Goal: Transaction & Acquisition: Book appointment/travel/reservation

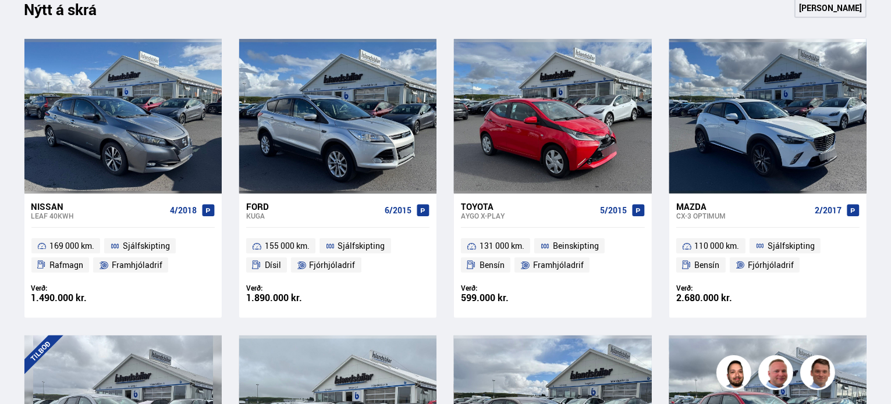
scroll to position [524, 0]
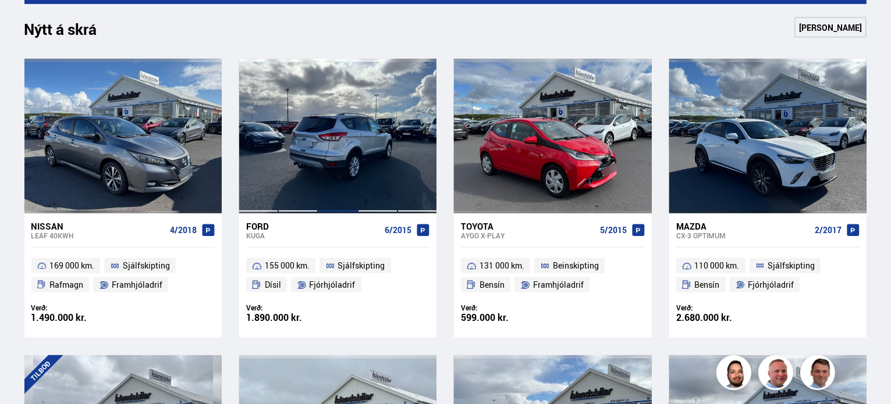
click at [342, 153] on div at bounding box center [338, 136] width 40 height 155
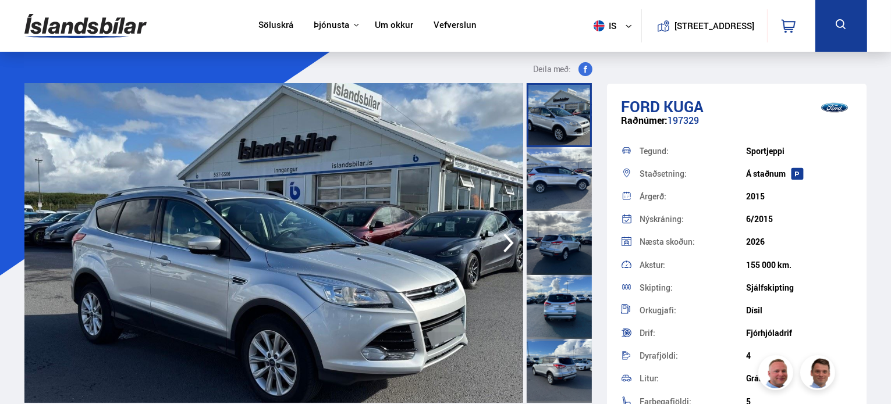
click at [442, 297] on img at bounding box center [273, 243] width 499 height 320
click at [379, 268] on img at bounding box center [273, 243] width 499 height 320
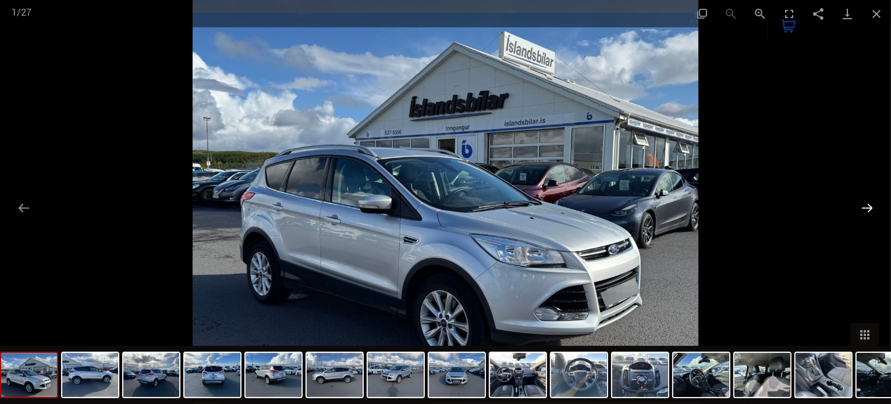
click at [874, 204] on button "Next slide" at bounding box center [867, 208] width 24 height 23
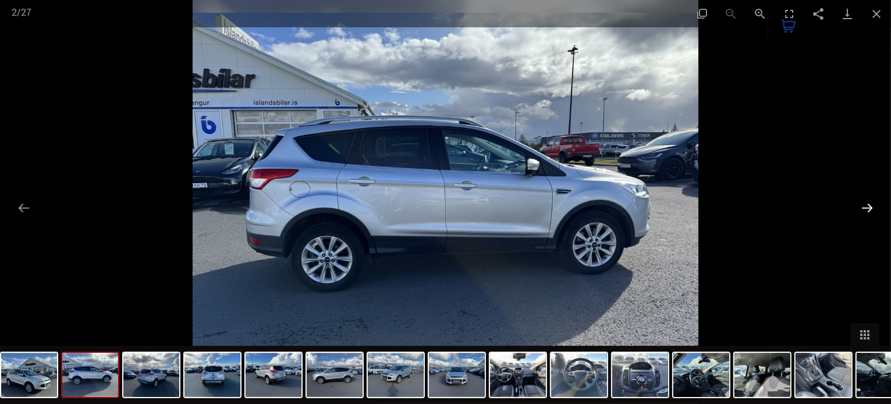
click at [874, 204] on button "Next slide" at bounding box center [867, 208] width 24 height 23
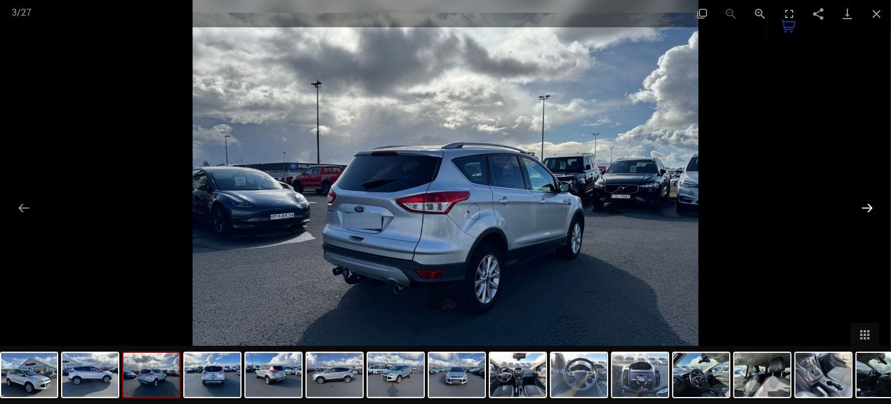
click at [874, 204] on button "Next slide" at bounding box center [867, 208] width 24 height 23
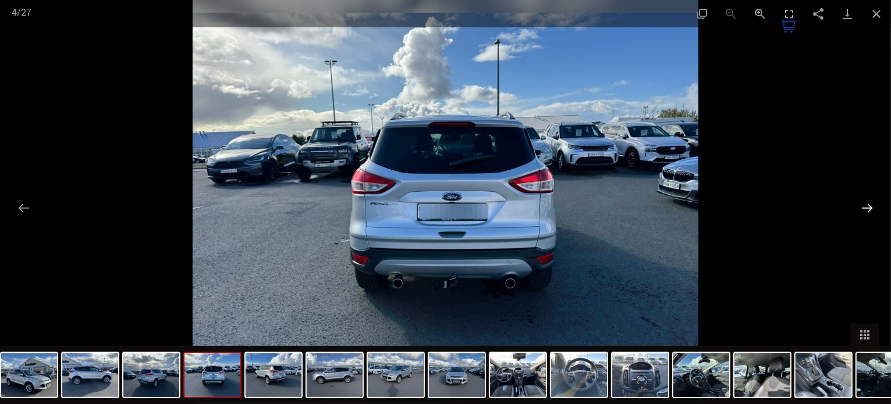
click at [874, 204] on button "Next slide" at bounding box center [867, 208] width 24 height 23
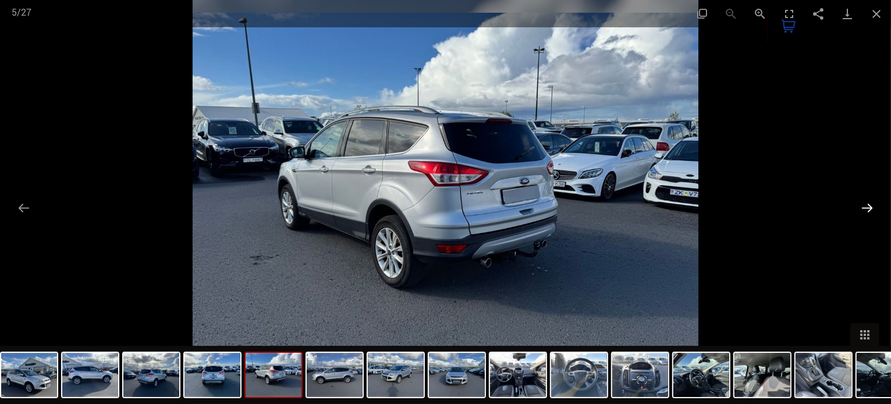
click at [874, 204] on button "Next slide" at bounding box center [867, 208] width 24 height 23
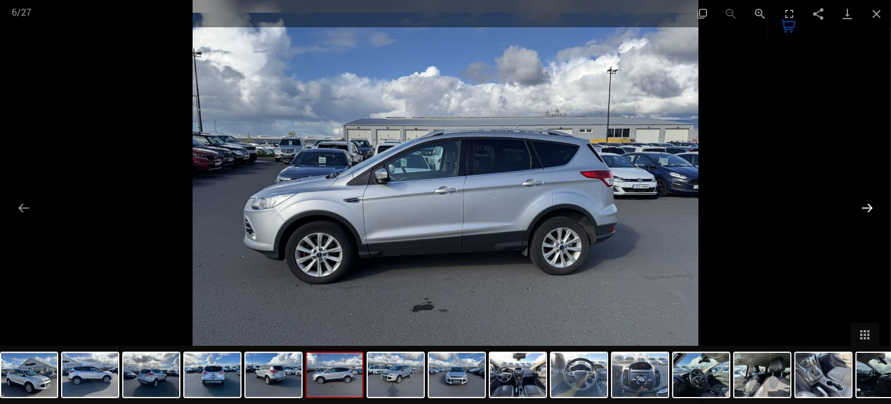
click at [871, 205] on button "Next slide" at bounding box center [867, 208] width 24 height 23
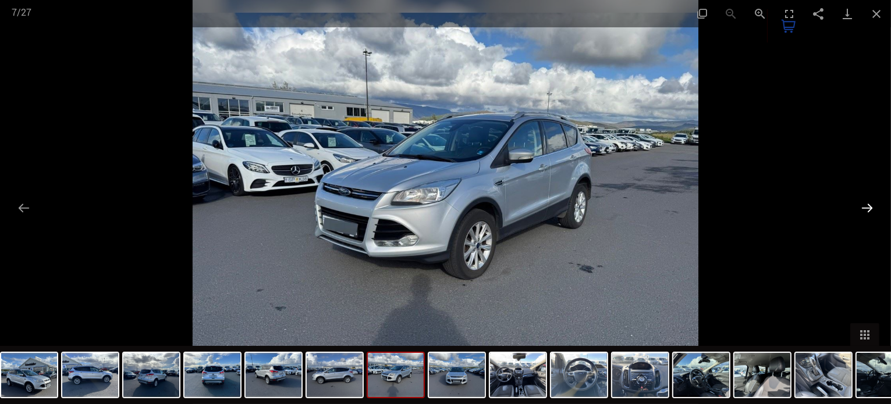
click at [871, 205] on button "Next slide" at bounding box center [867, 208] width 24 height 23
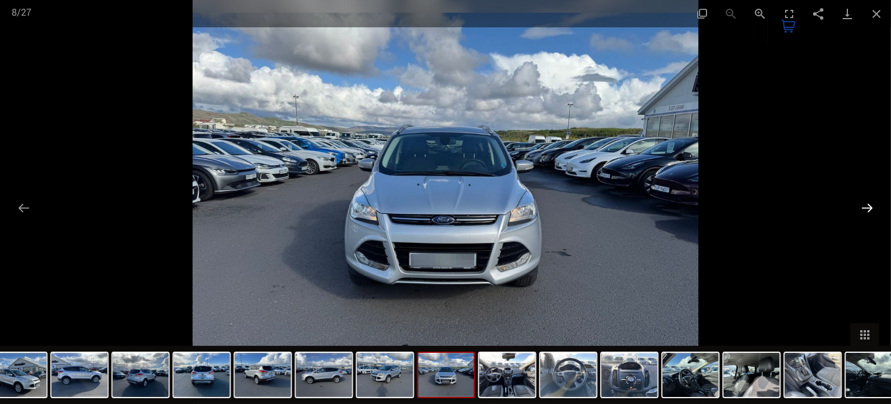
click at [871, 205] on button "Next slide" at bounding box center [867, 208] width 24 height 23
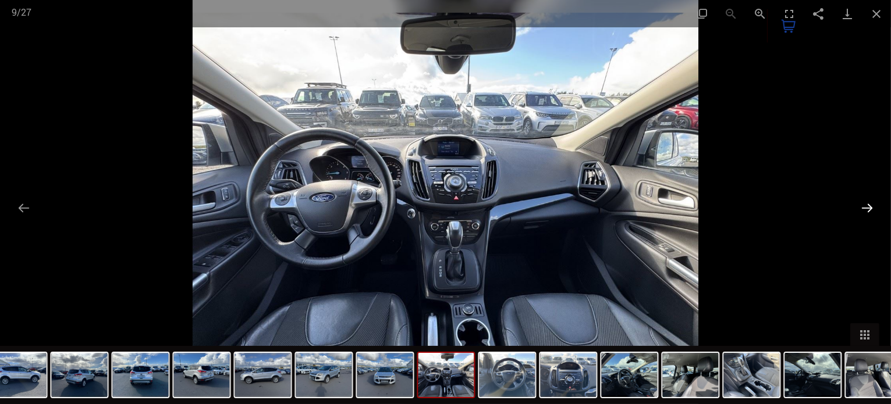
click at [871, 205] on button "Next slide" at bounding box center [867, 208] width 24 height 23
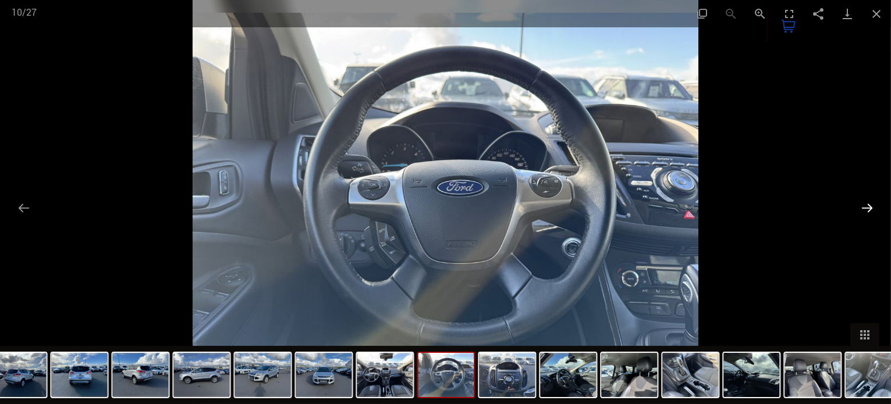
click at [871, 205] on button "Next slide" at bounding box center [867, 208] width 24 height 23
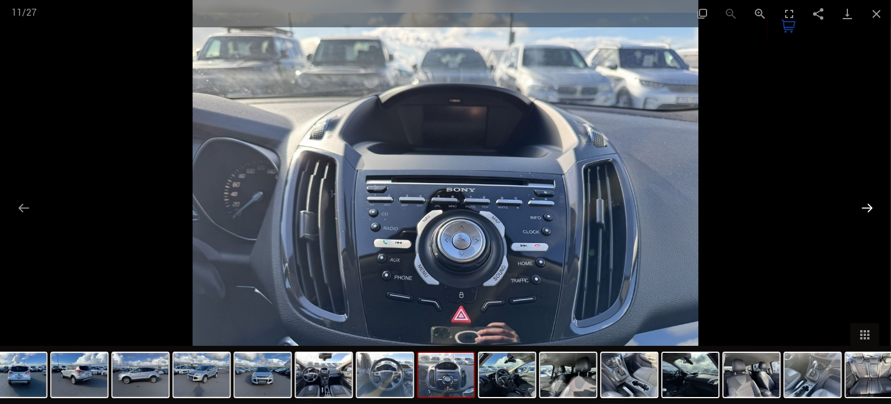
click at [871, 205] on button "Next slide" at bounding box center [867, 208] width 24 height 23
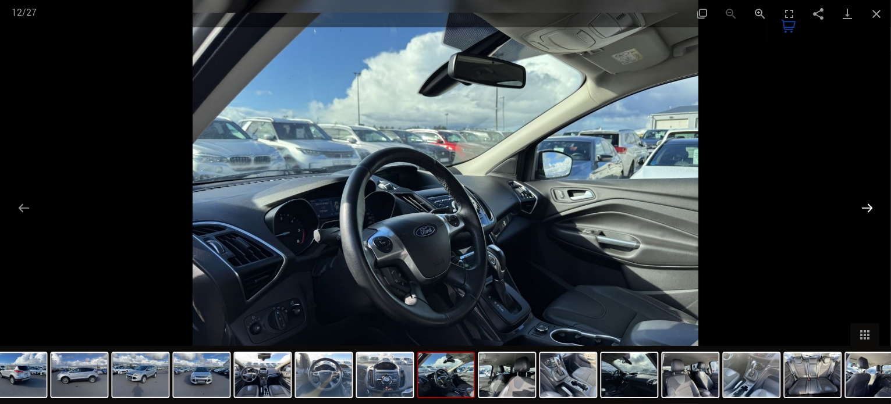
click at [871, 205] on button "Next slide" at bounding box center [867, 208] width 24 height 23
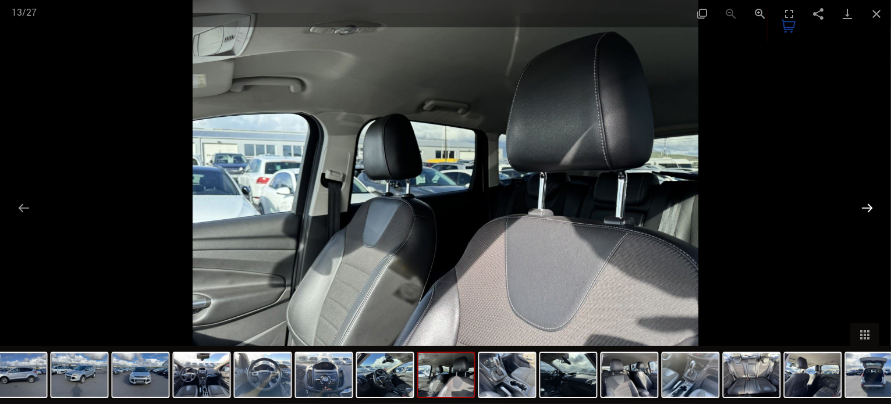
click at [871, 205] on button "Next slide" at bounding box center [867, 208] width 24 height 23
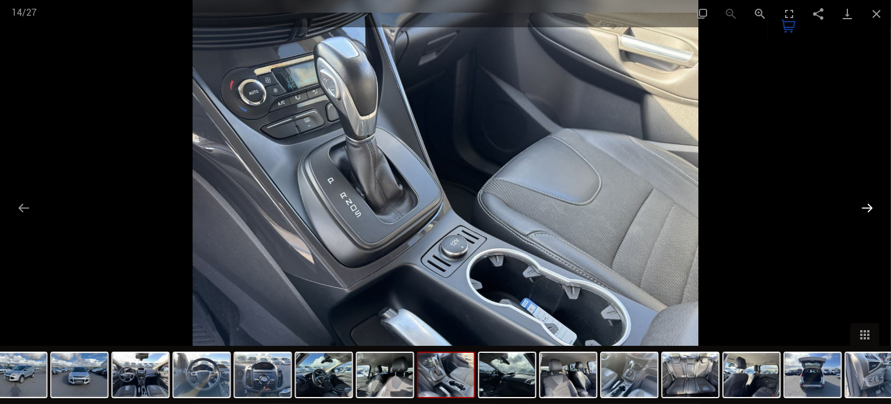
click at [865, 208] on button "Next slide" at bounding box center [867, 208] width 24 height 23
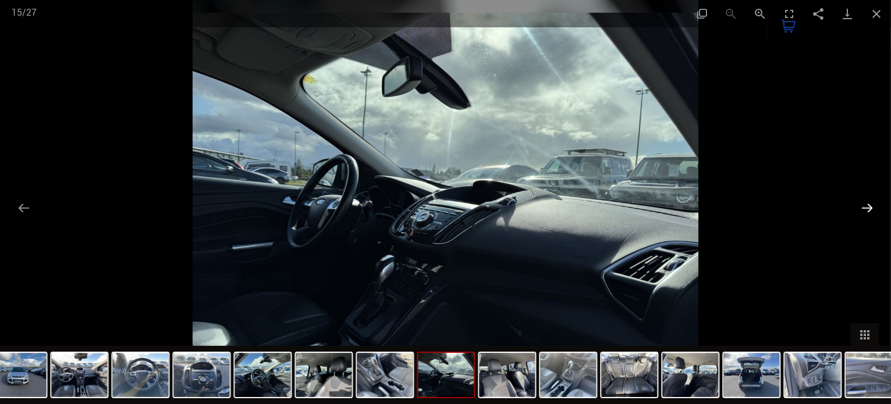
click at [865, 208] on button "Next slide" at bounding box center [867, 208] width 24 height 23
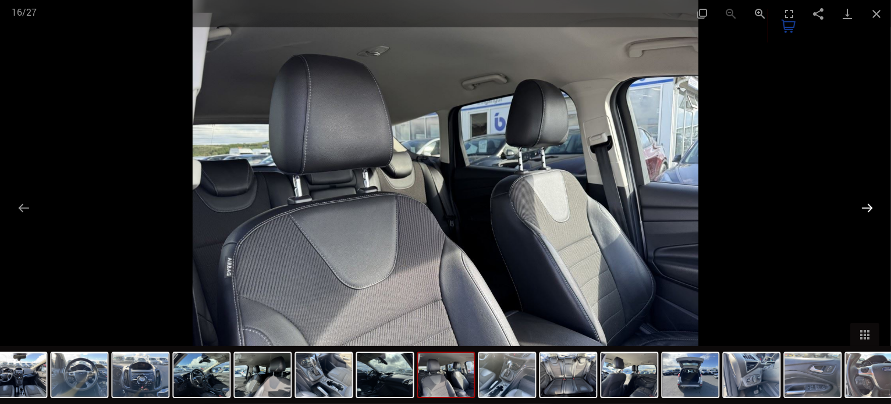
click at [865, 208] on button "Next slide" at bounding box center [867, 208] width 24 height 23
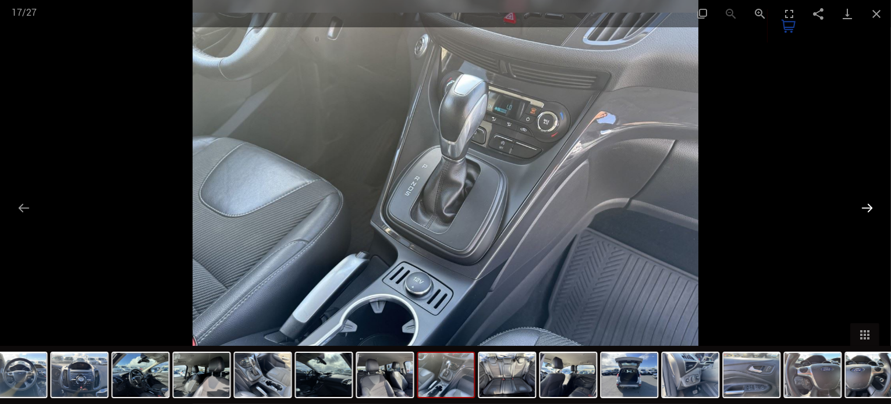
click at [866, 208] on button "Next slide" at bounding box center [867, 208] width 24 height 23
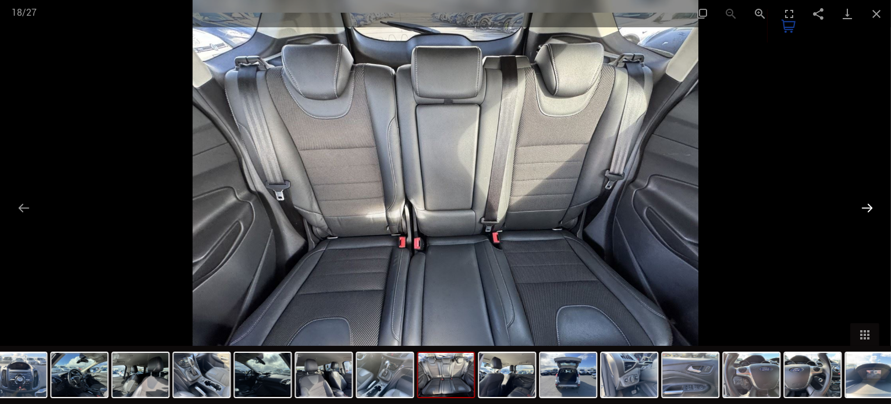
click at [866, 207] on button "Next slide" at bounding box center [867, 208] width 24 height 23
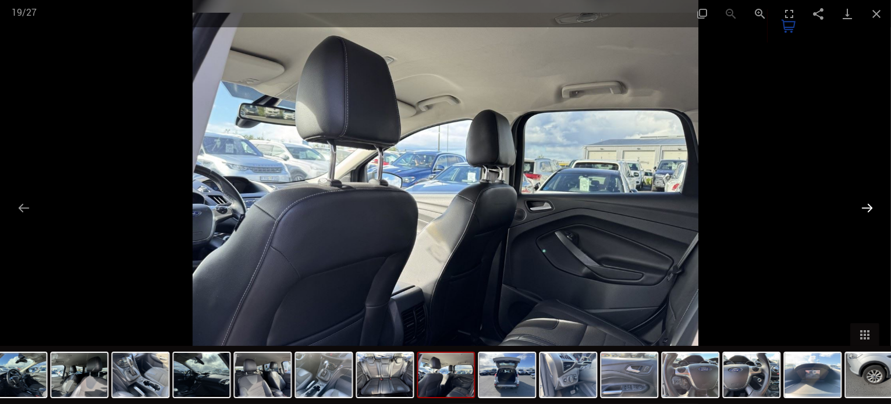
click at [866, 207] on button "Next slide" at bounding box center [867, 208] width 24 height 23
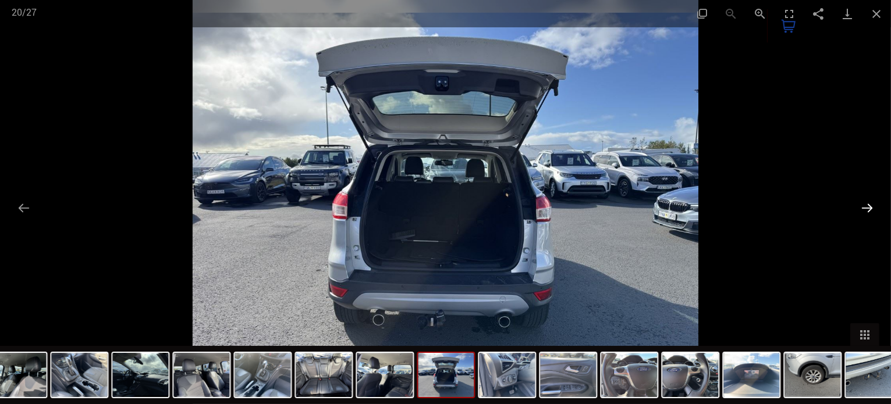
click at [866, 207] on button "Next slide" at bounding box center [867, 208] width 24 height 23
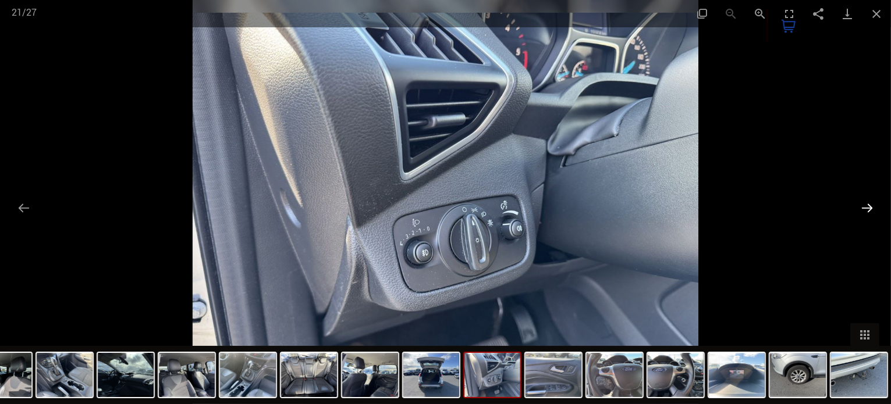
click at [866, 207] on button "Next slide" at bounding box center [867, 208] width 24 height 23
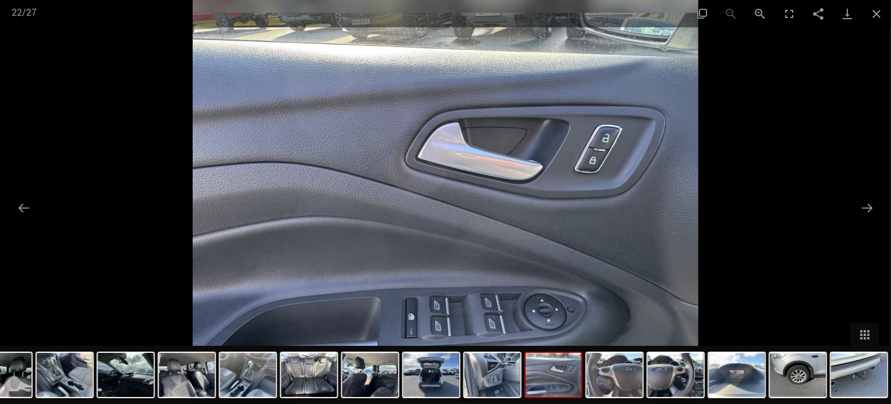
scroll to position [524, 0]
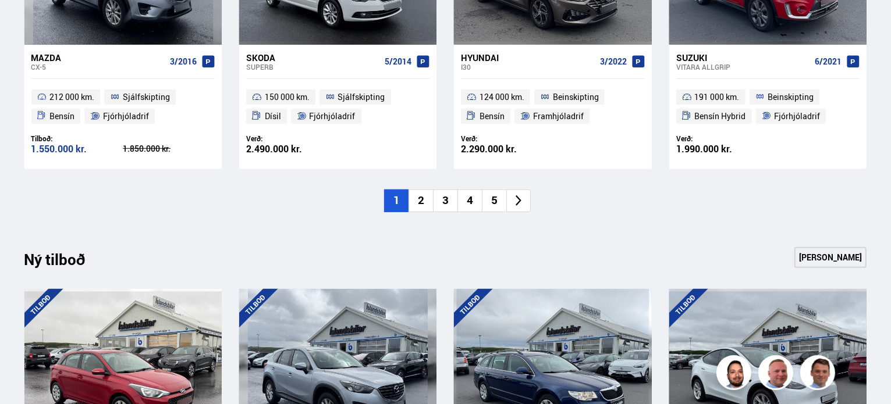
scroll to position [1259, 0]
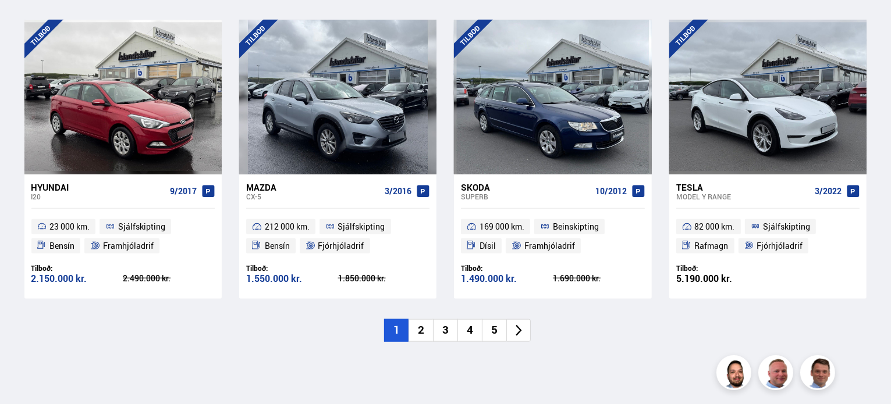
click at [416, 329] on li "2" at bounding box center [421, 330] width 24 height 23
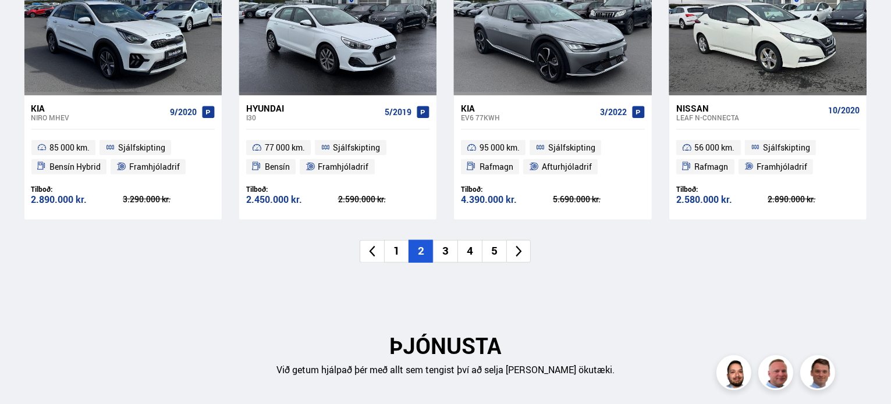
scroll to position [1317, 0]
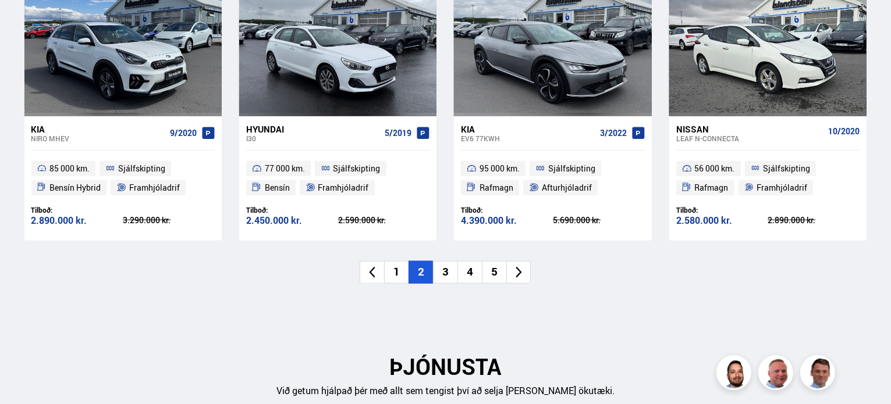
click at [450, 266] on li "3" at bounding box center [445, 272] width 24 height 23
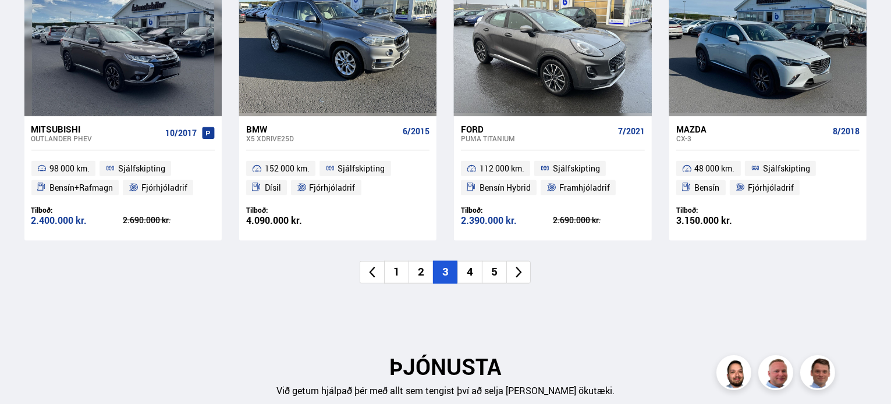
click at [446, 276] on li "3" at bounding box center [445, 272] width 24 height 23
click at [463, 276] on li "4" at bounding box center [469, 272] width 24 height 23
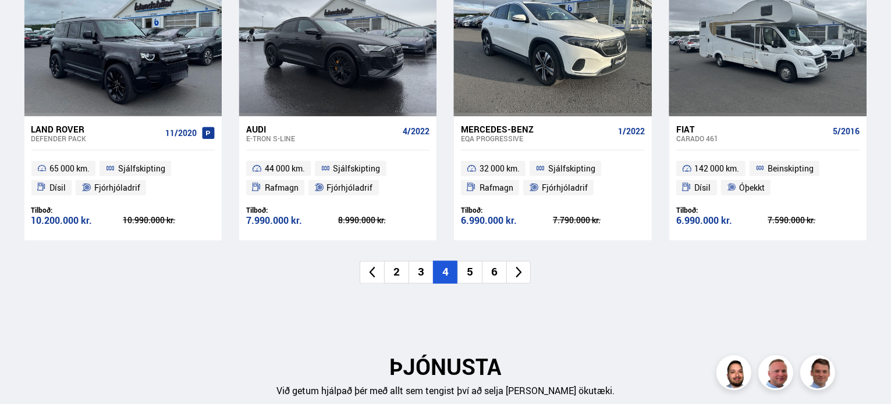
click at [493, 275] on li "6" at bounding box center [494, 272] width 24 height 23
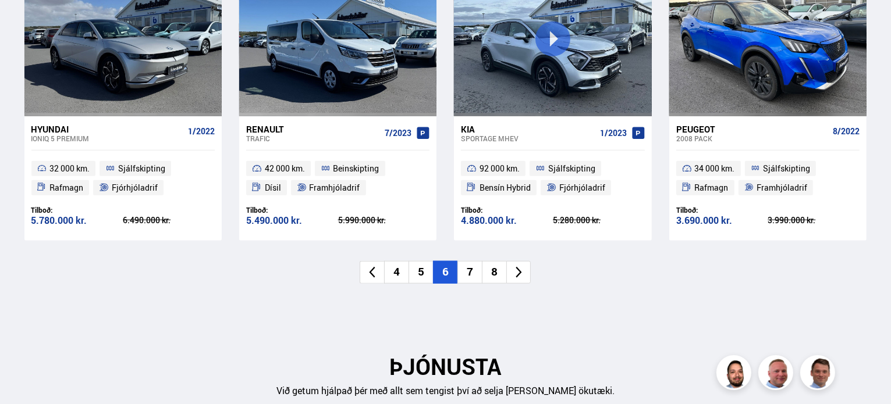
click at [493, 275] on li "8" at bounding box center [494, 272] width 24 height 23
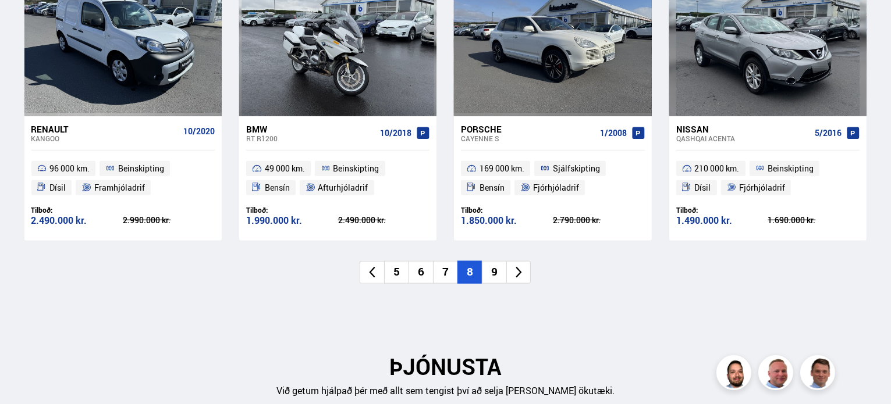
click at [496, 275] on li "9" at bounding box center [494, 272] width 24 height 23
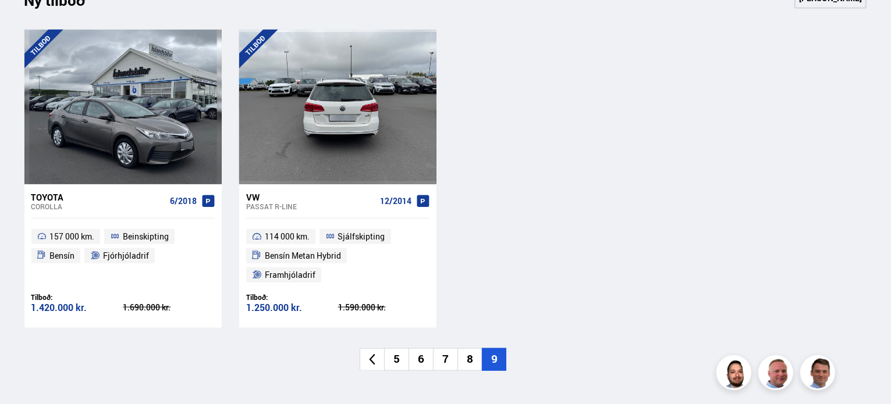
scroll to position [1143, 0]
